Goal: Transaction & Acquisition: Subscribe to service/newsletter

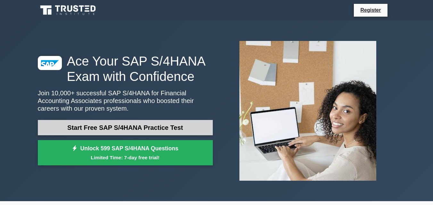
click at [147, 126] on link "Start Free SAP S/4HANA Practice Test" at bounding box center [125, 127] width 175 height 15
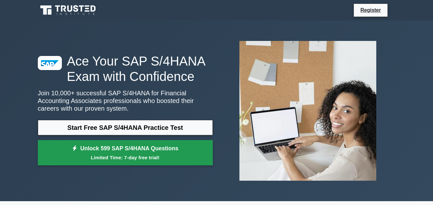
click at [136, 152] on link "Unlock 599 SAP S/4HANA Questions Limited Time: 7-day free trial!" at bounding box center [125, 153] width 175 height 26
